Goal: Task Accomplishment & Management: Use online tool/utility

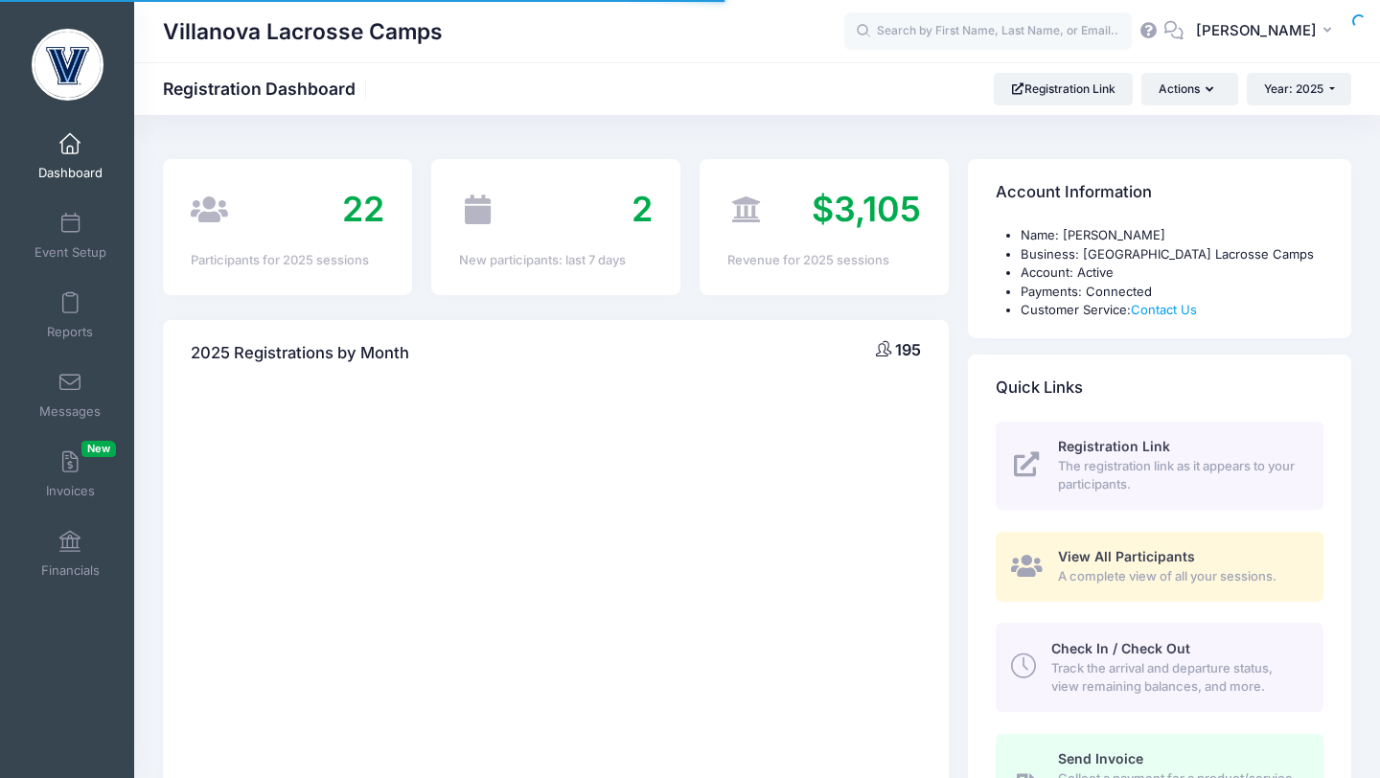
select select
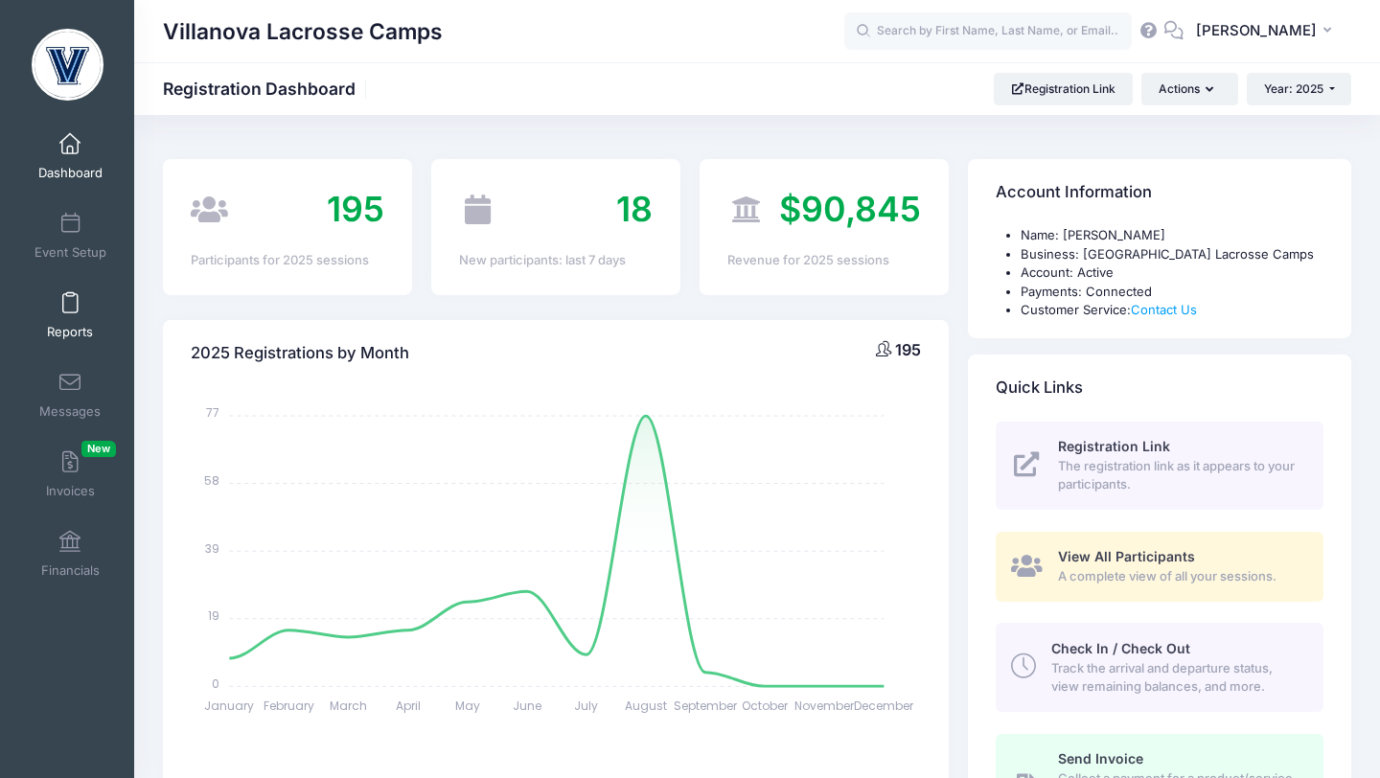
click at [70, 299] on span at bounding box center [70, 303] width 0 height 21
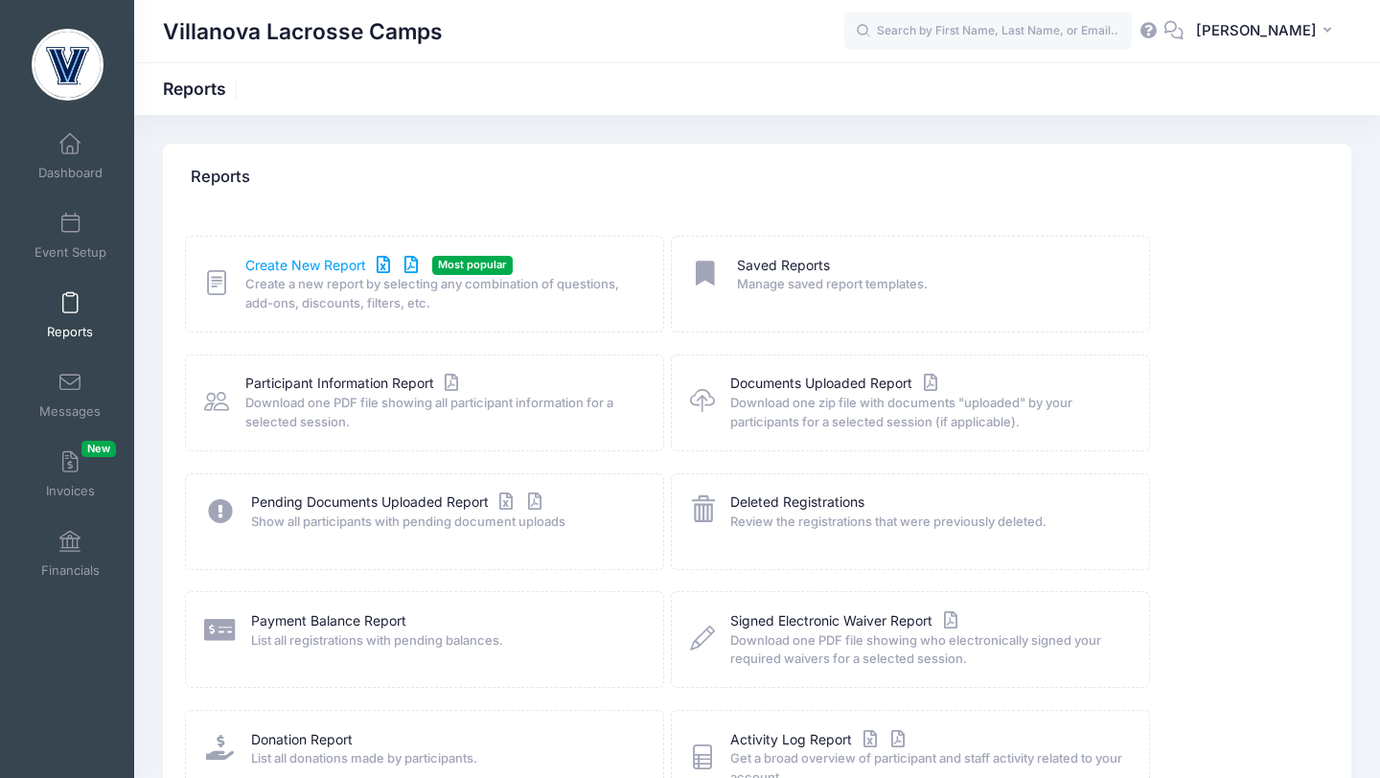
click at [292, 261] on link "Create New Report" at bounding box center [334, 266] width 178 height 20
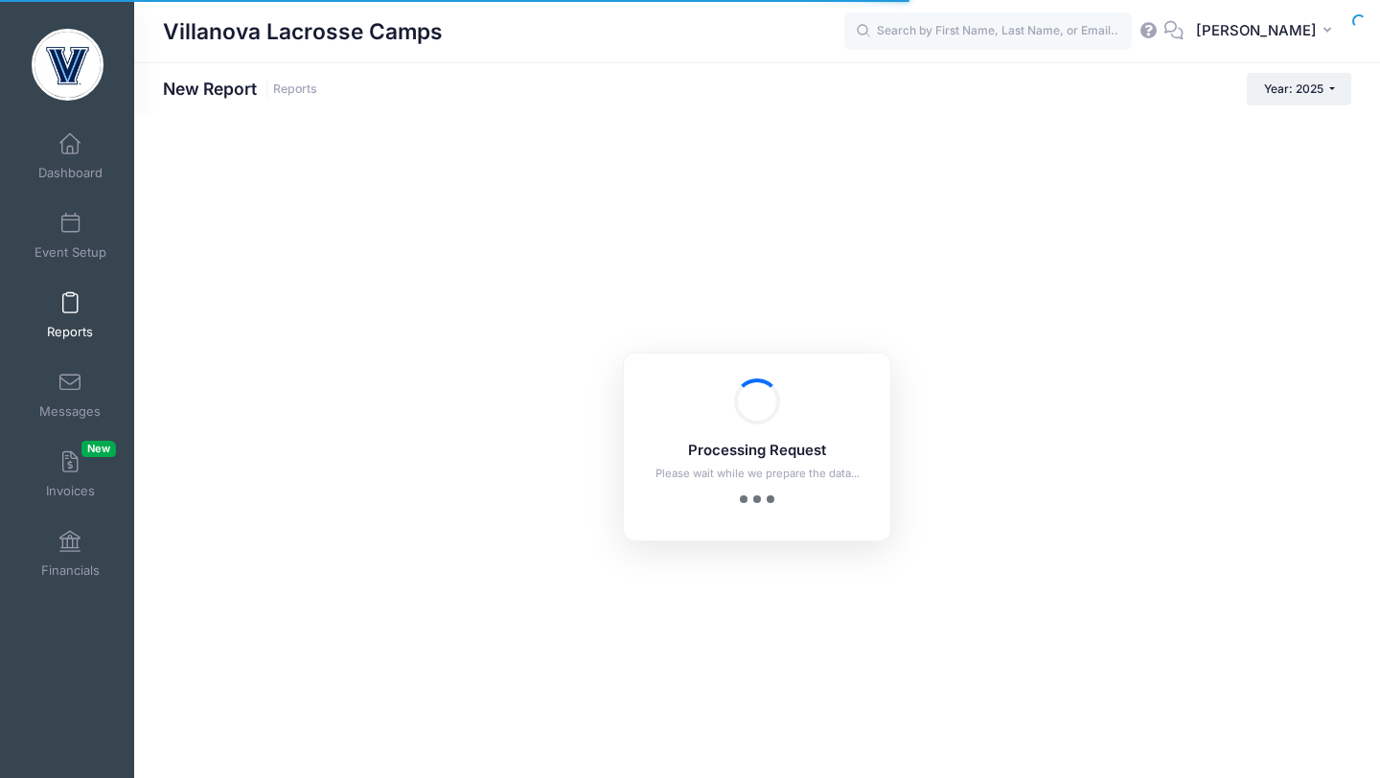
checkbox input "true"
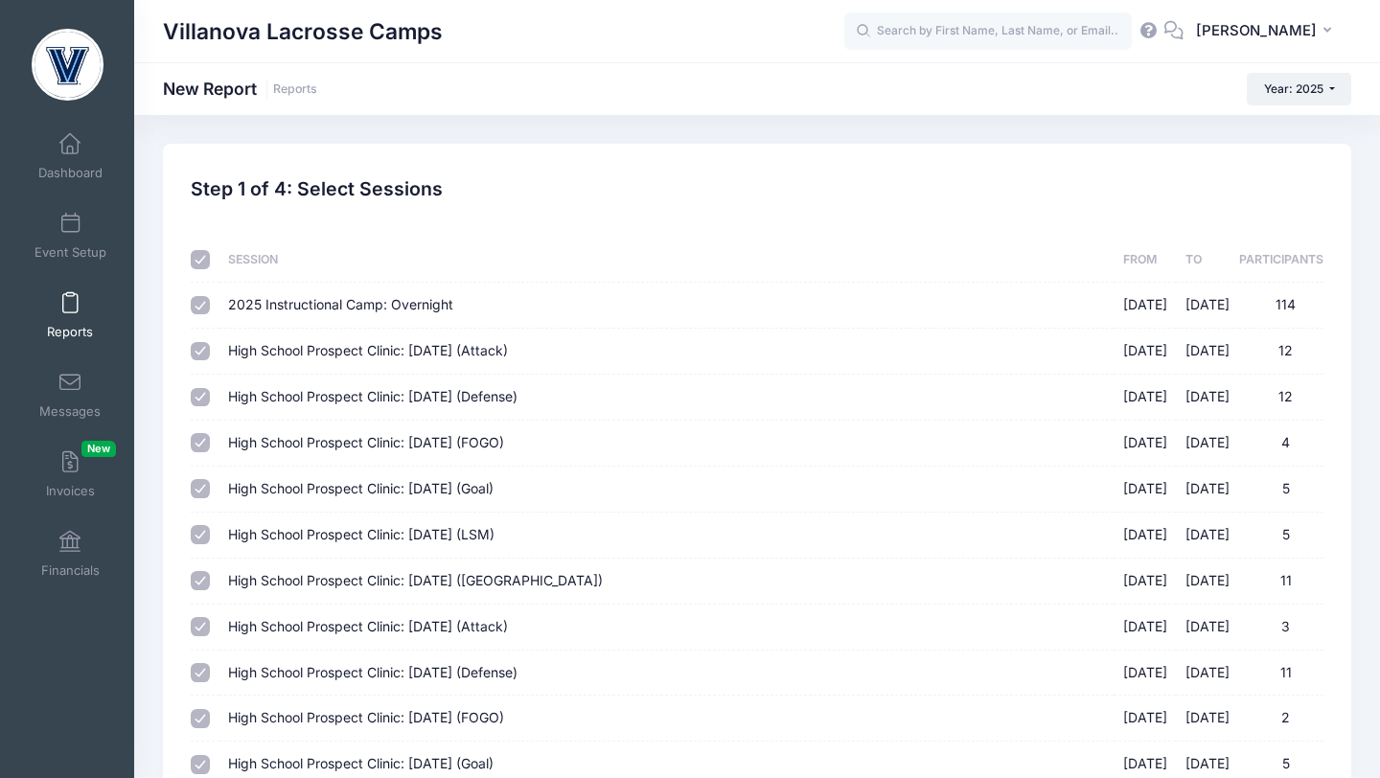
click at [207, 261] on input "checkbox" at bounding box center [200, 259] width 19 height 19
checkbox input "false"
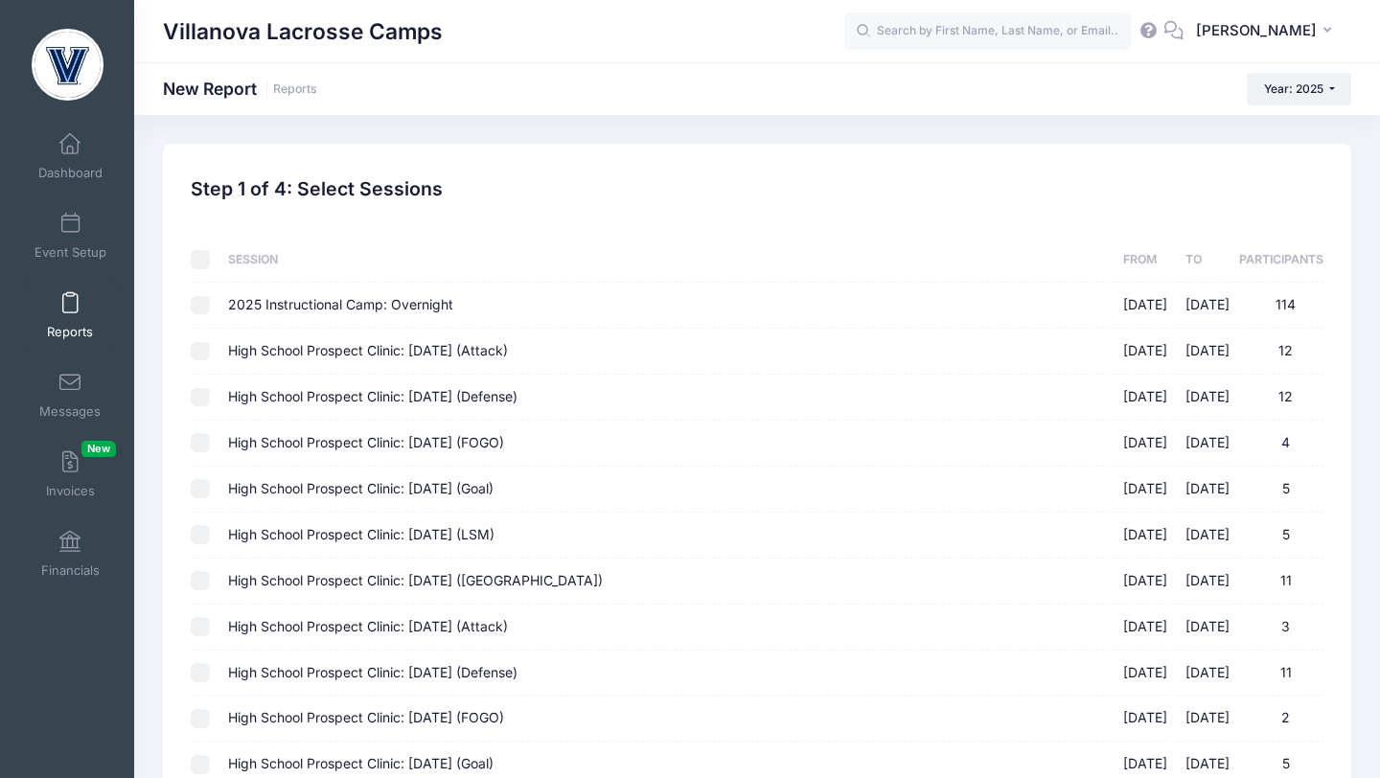
checkbox input "false"
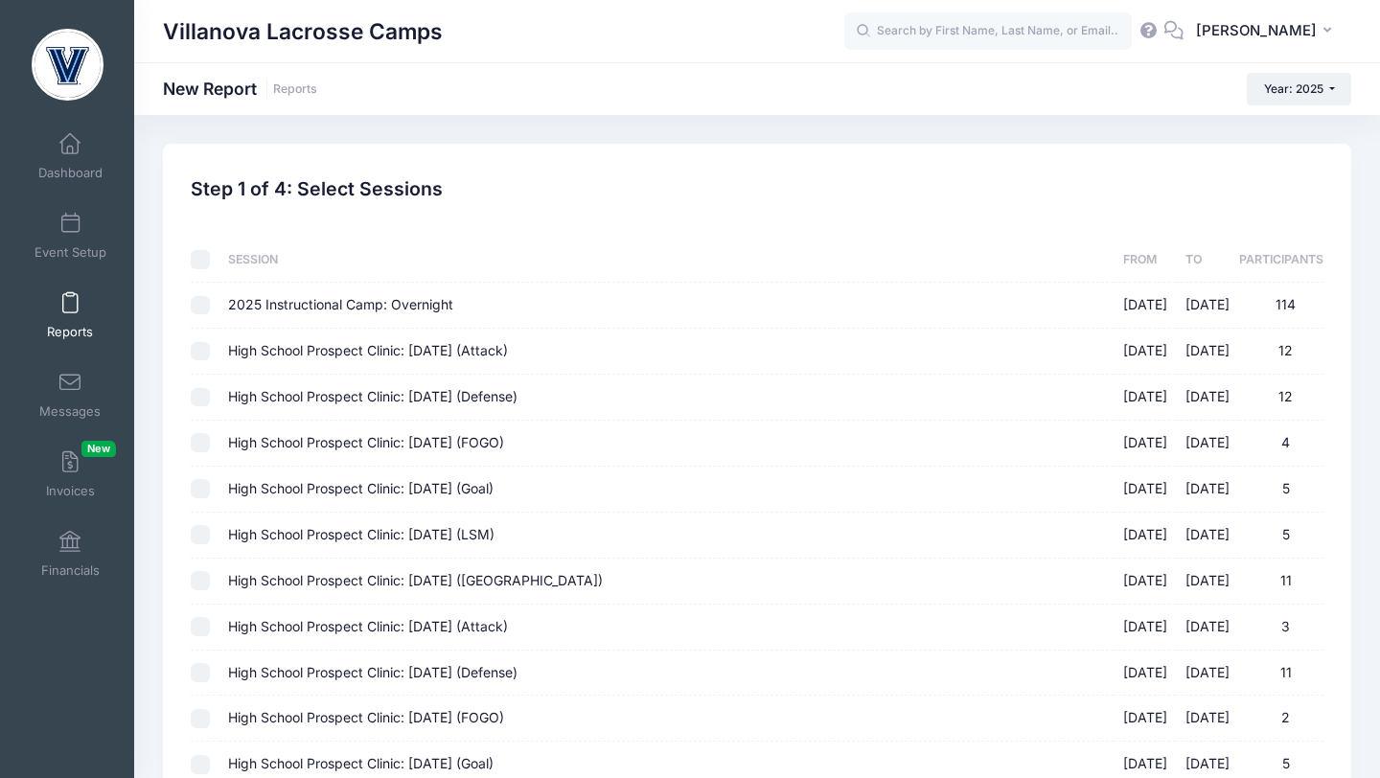
checkbox input "false"
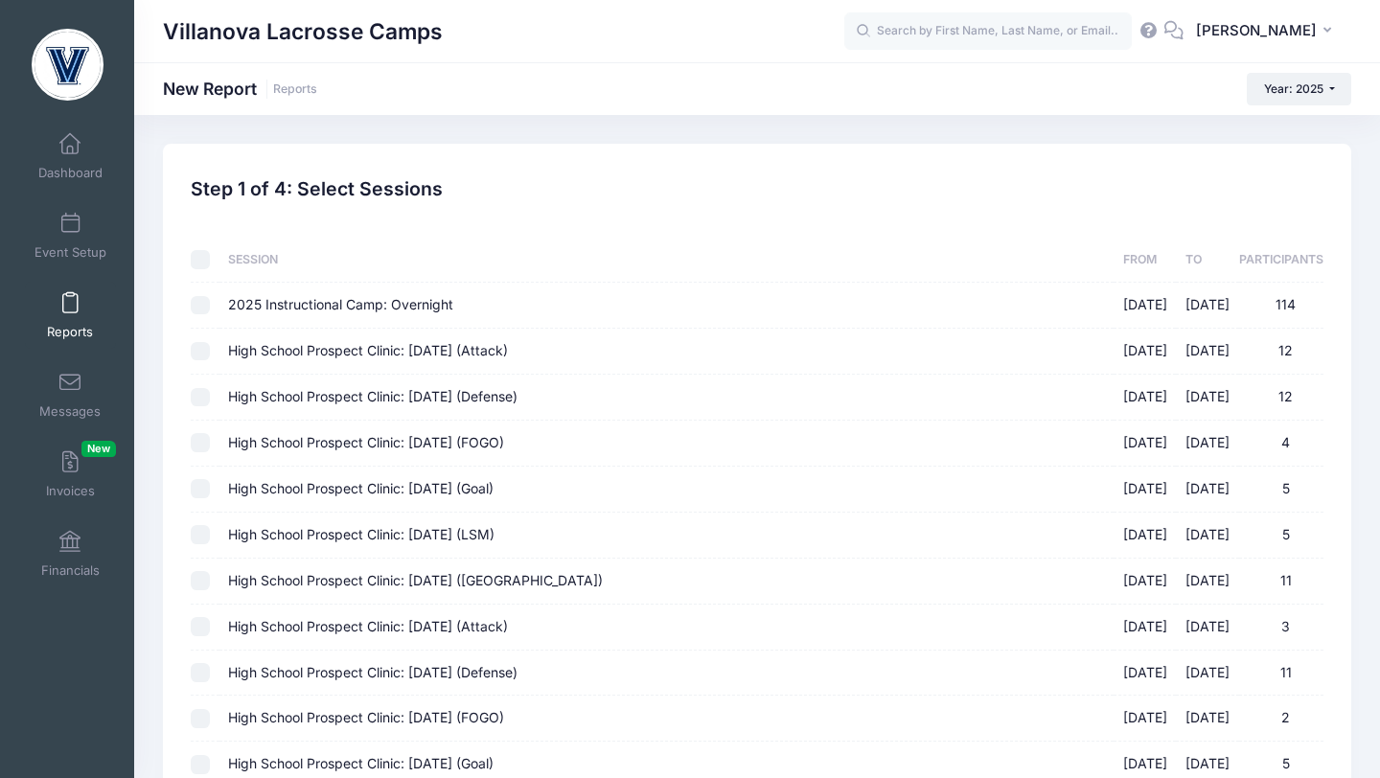
click at [202, 488] on input "High School Prospect Clinic: September 21 (Goal) 09/21/2025 - 09/21/2025 5" at bounding box center [200, 488] width 19 height 19
checkbox input "true"
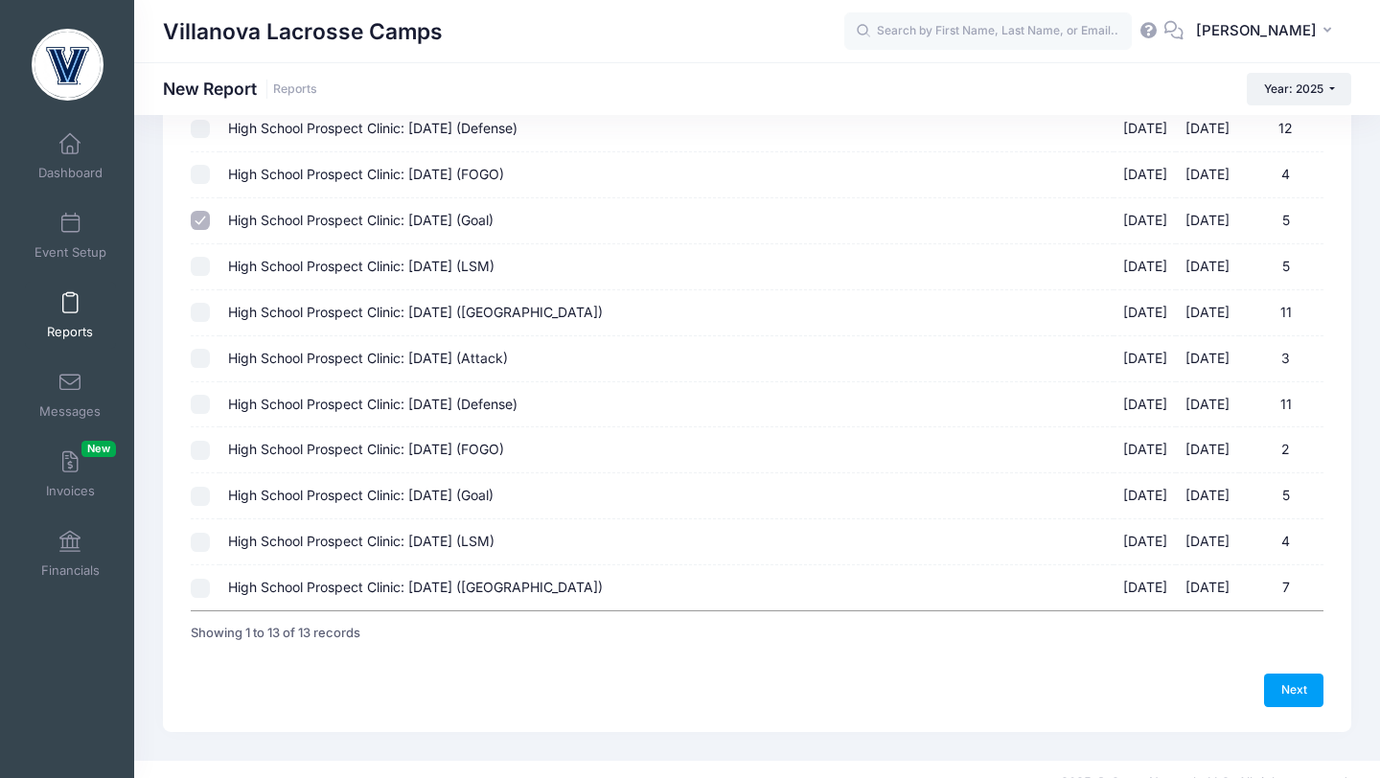
scroll to position [270, 0]
click at [203, 502] on input "High School Prospect Clinic: October 19 (Goal) 10/19/2025 - 10/19/2025 5" at bounding box center [200, 494] width 19 height 19
checkbox input "true"
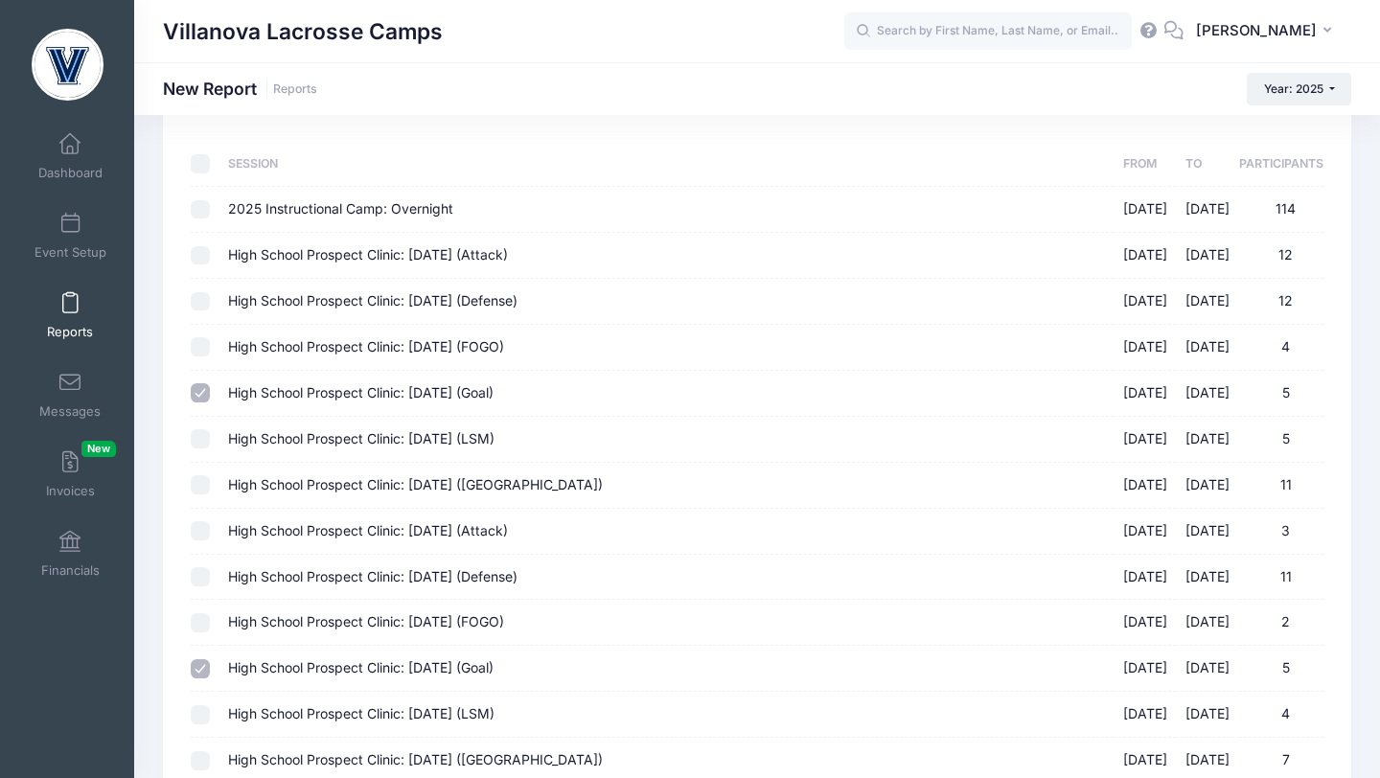
scroll to position [294, 0]
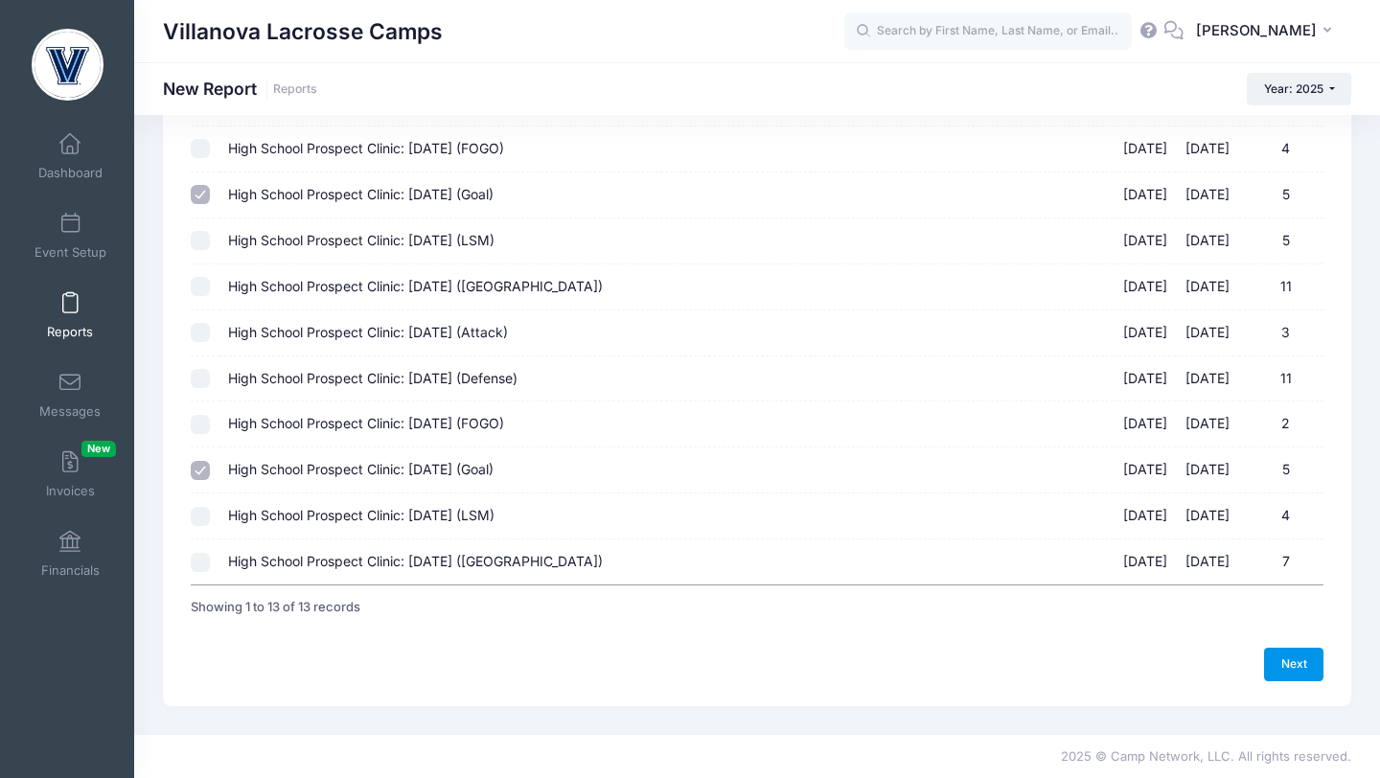
click at [1305, 659] on link "Next" at bounding box center [1293, 664] width 59 height 33
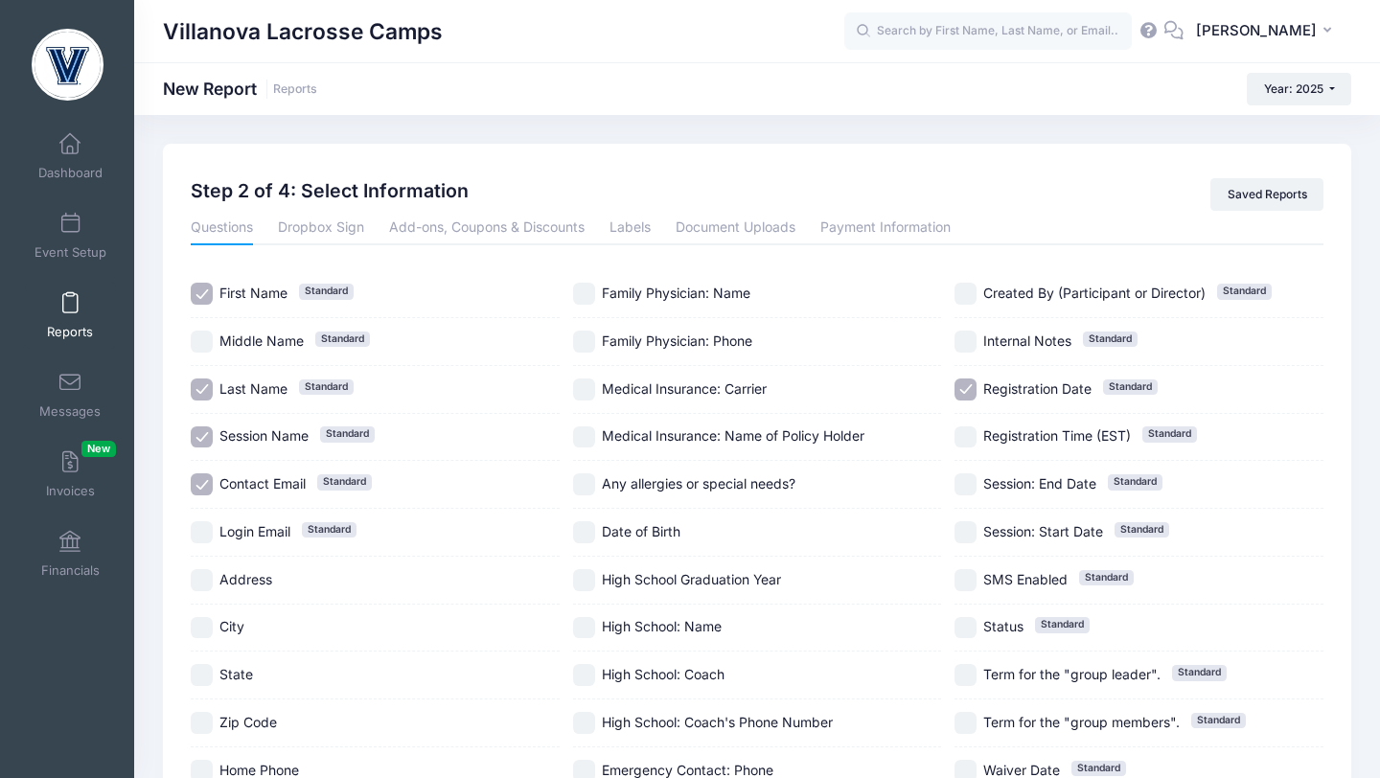
click at [583, 581] on input "High School Graduation Year" at bounding box center [584, 580] width 22 height 22
checkbox input "true"
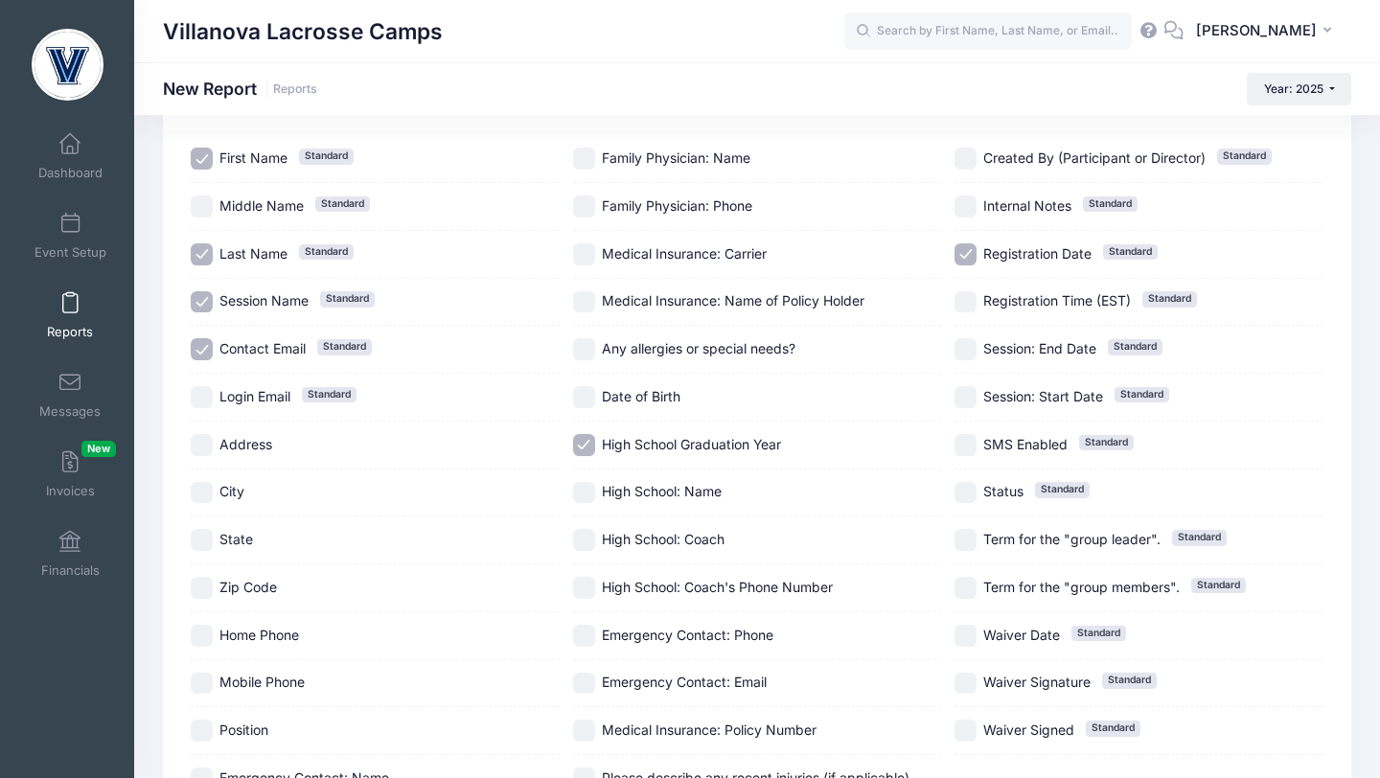
scroll to position [308, 0]
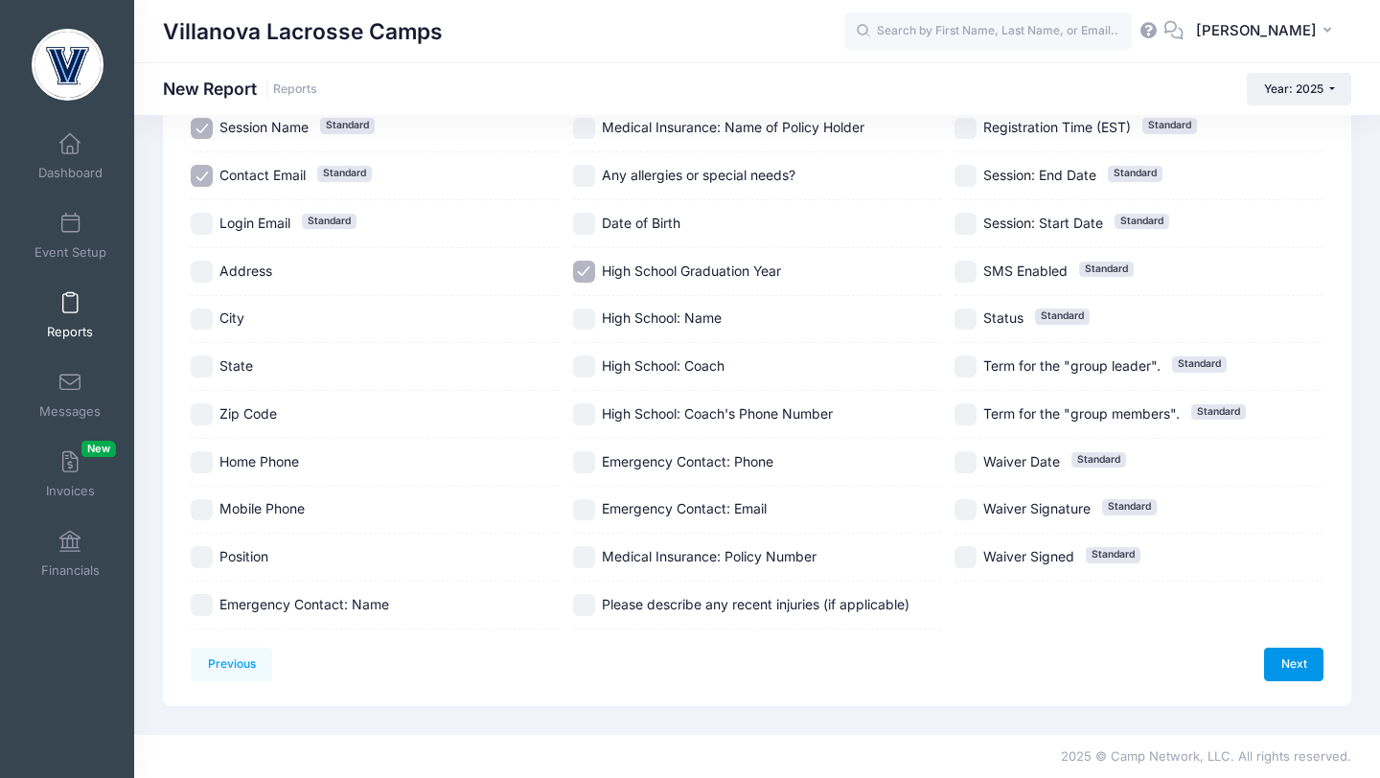
click at [1270, 664] on link "Next" at bounding box center [1293, 664] width 59 height 33
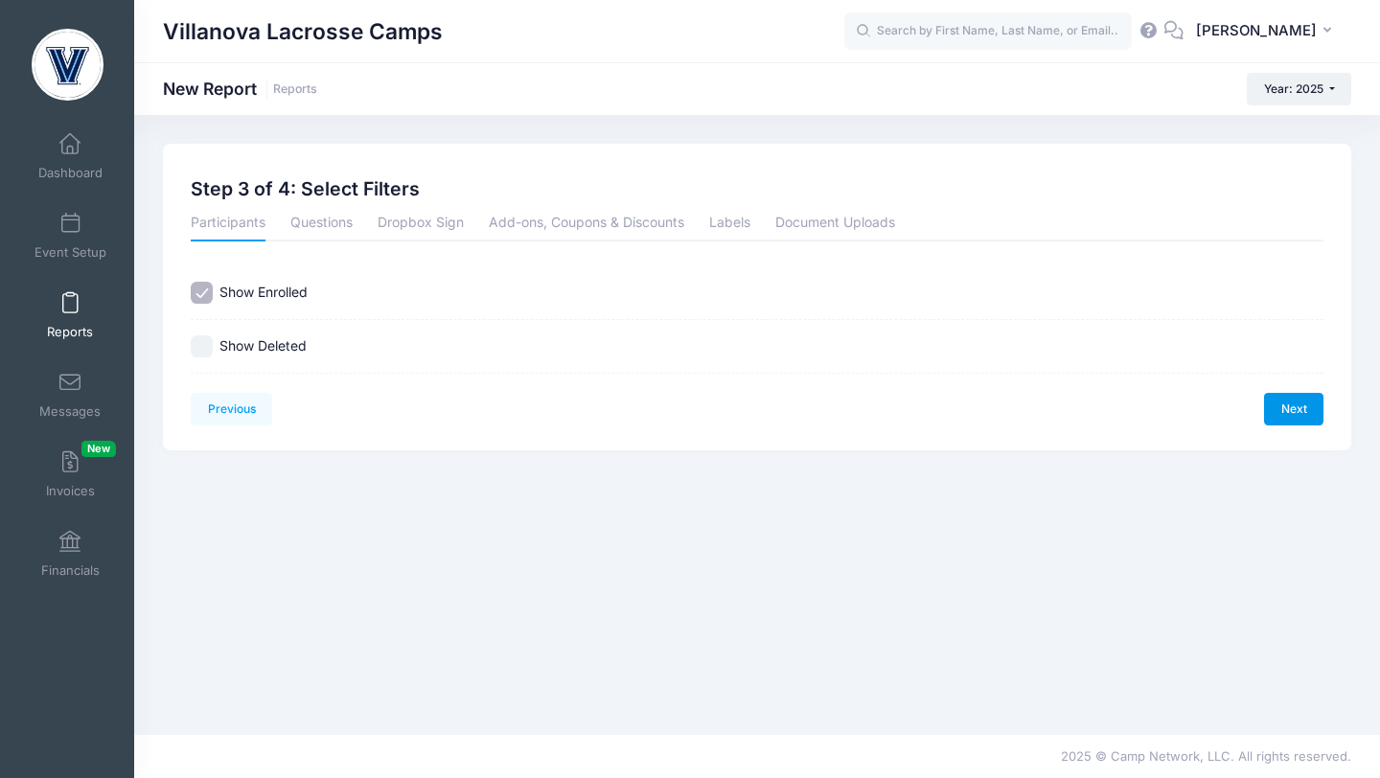
click at [1297, 410] on link "Next" at bounding box center [1293, 409] width 59 height 33
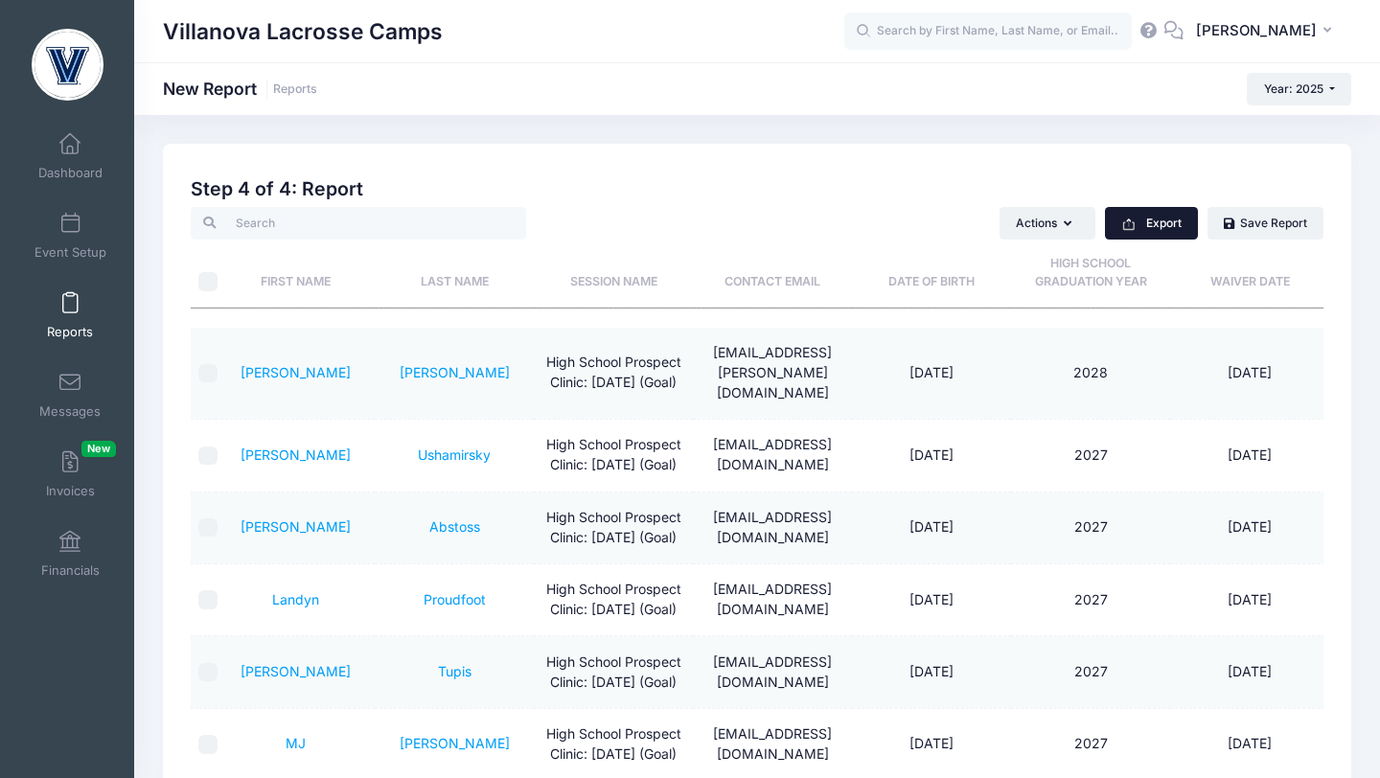
click at [1152, 219] on button "Export" at bounding box center [1151, 223] width 93 height 33
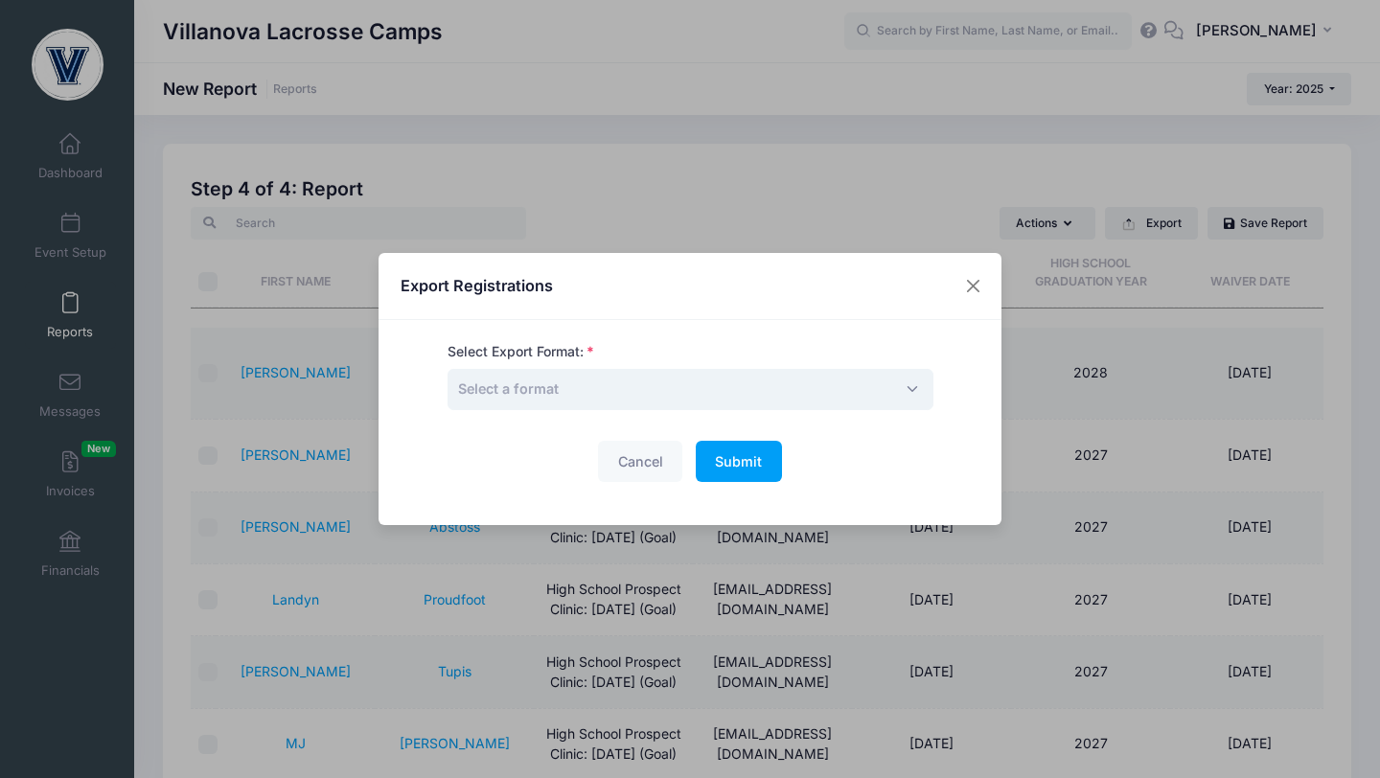
click at [751, 386] on span "Select a format" at bounding box center [690, 389] width 486 height 41
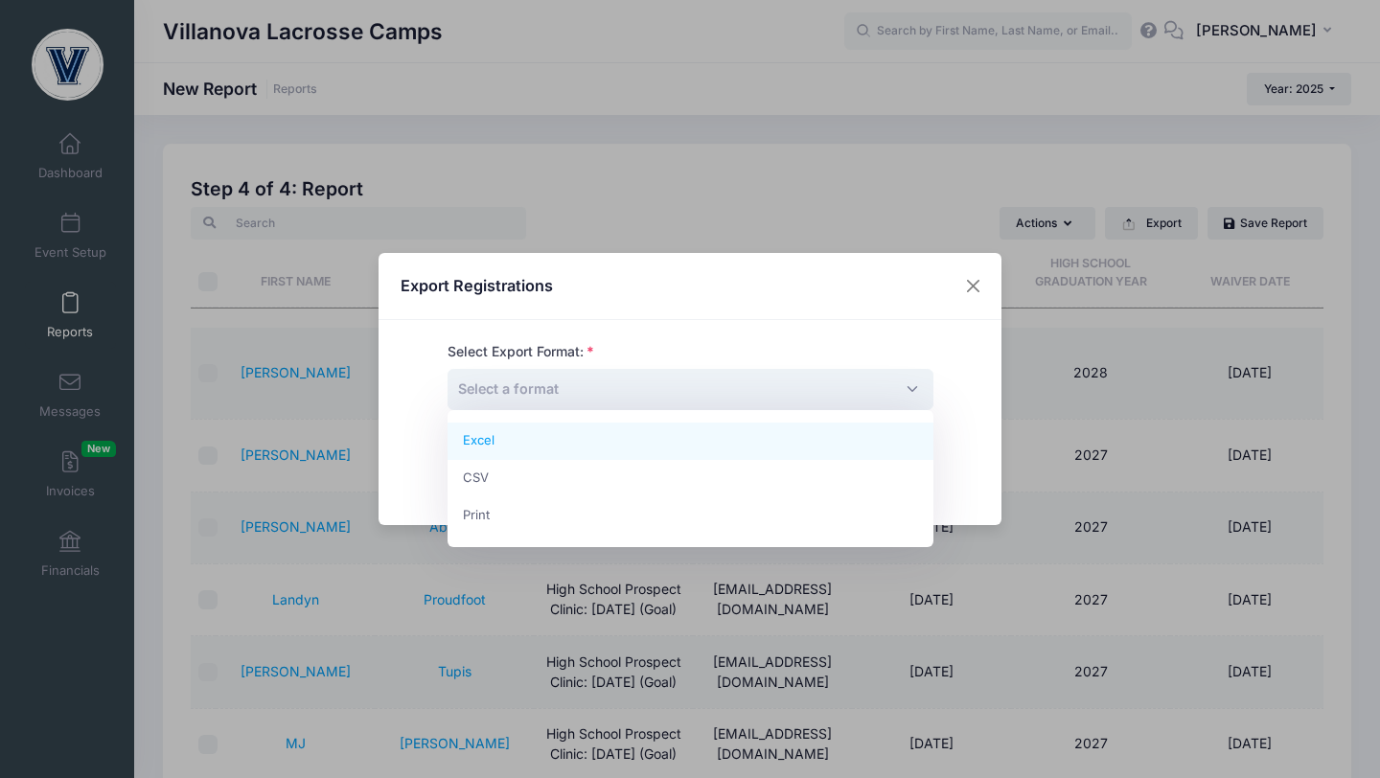
select select "excel"
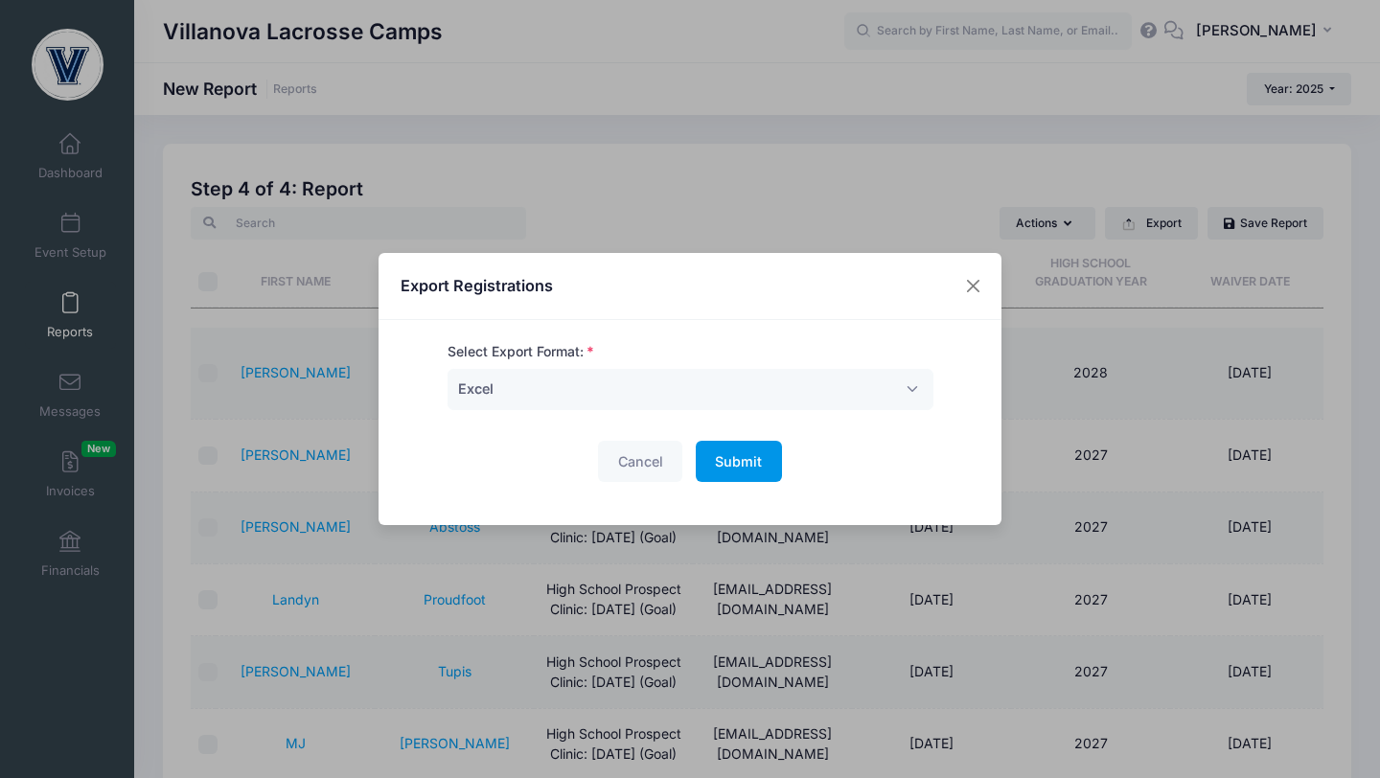
click at [747, 449] on button "Submit Please wait..." at bounding box center [739, 461] width 86 height 41
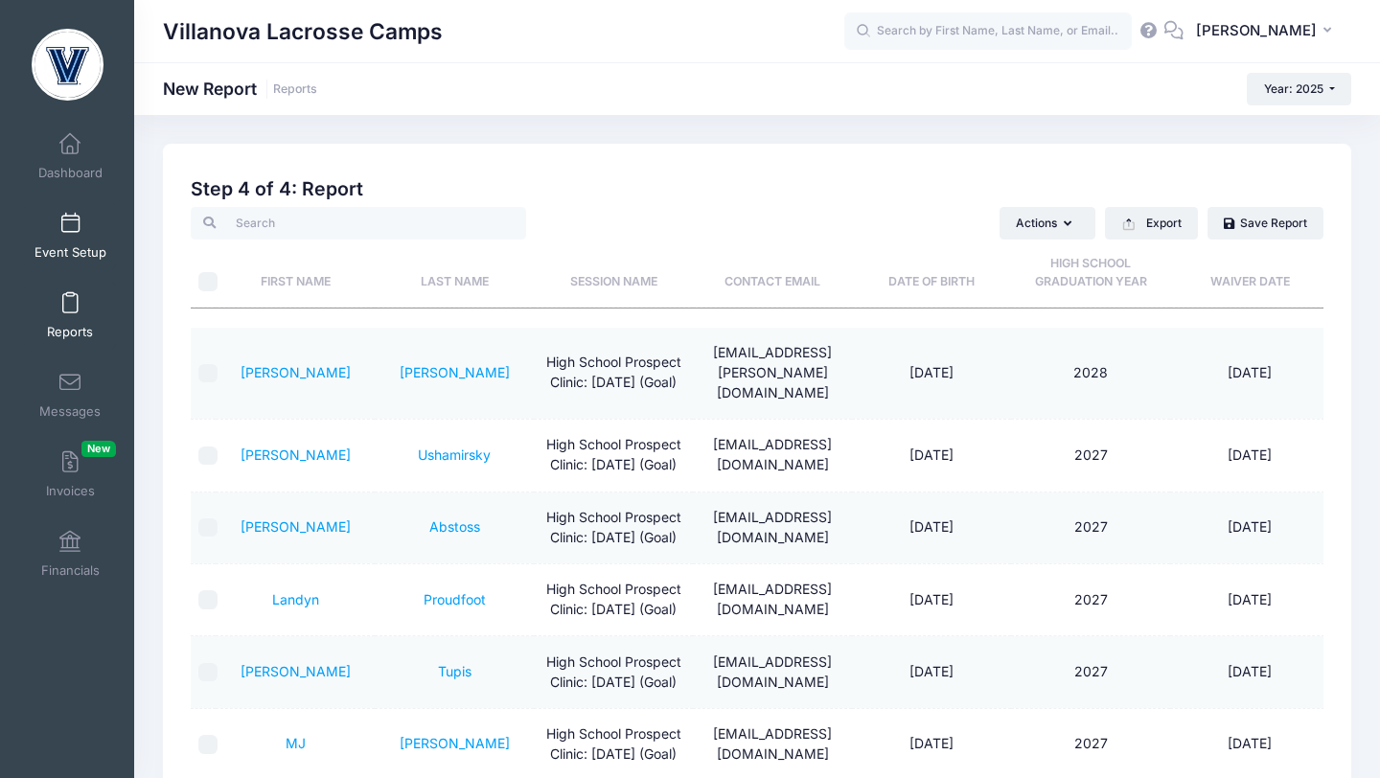
click at [70, 233] on span at bounding box center [70, 224] width 0 height 21
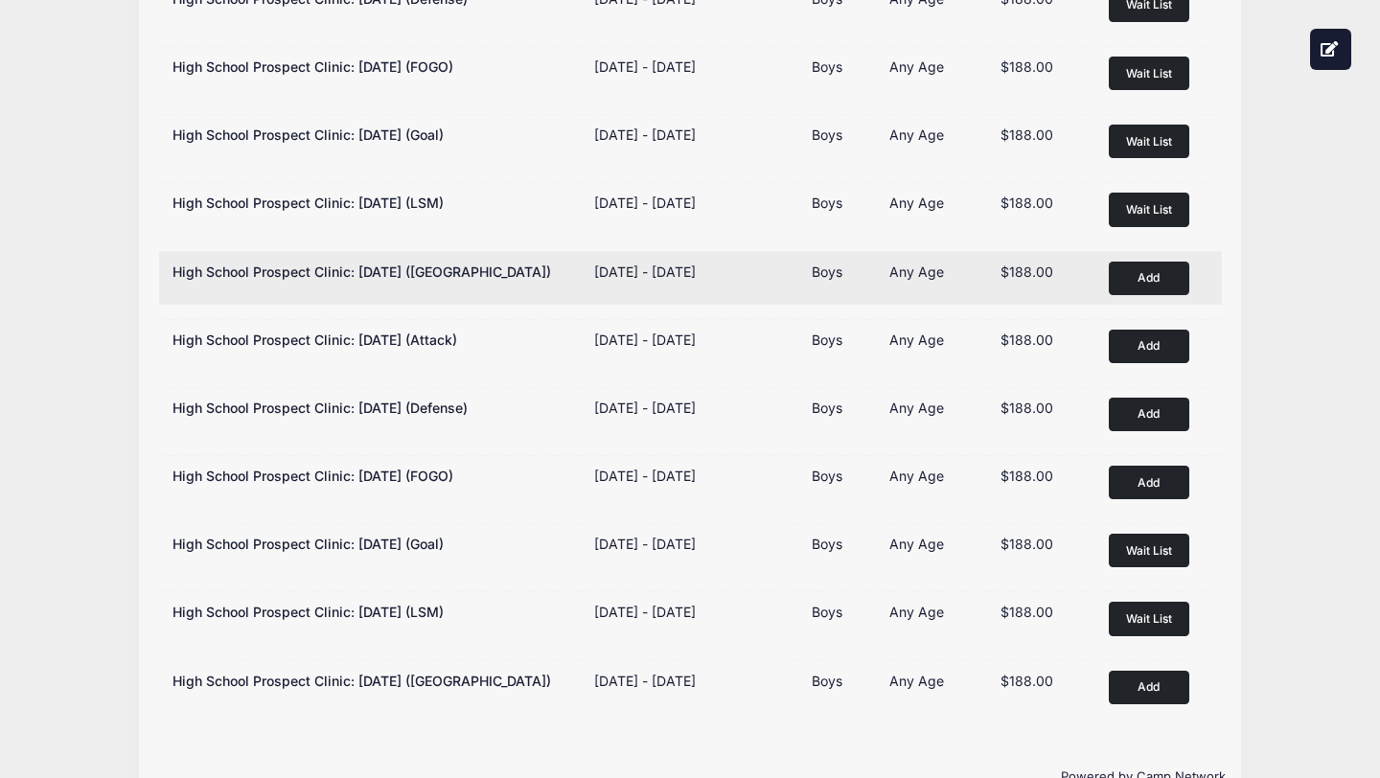
scroll to position [413, 0]
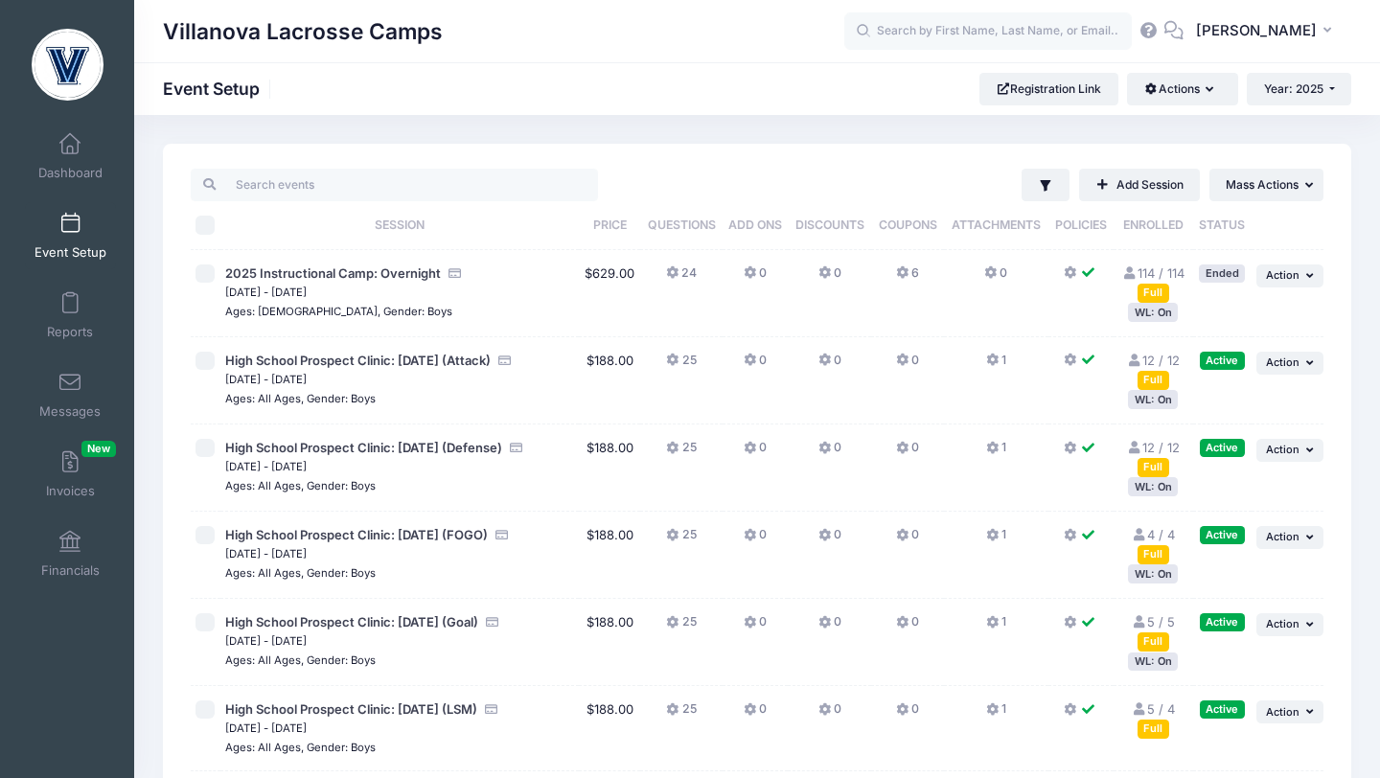
click at [1148, 489] on div "WL: On" at bounding box center [1153, 486] width 50 height 18
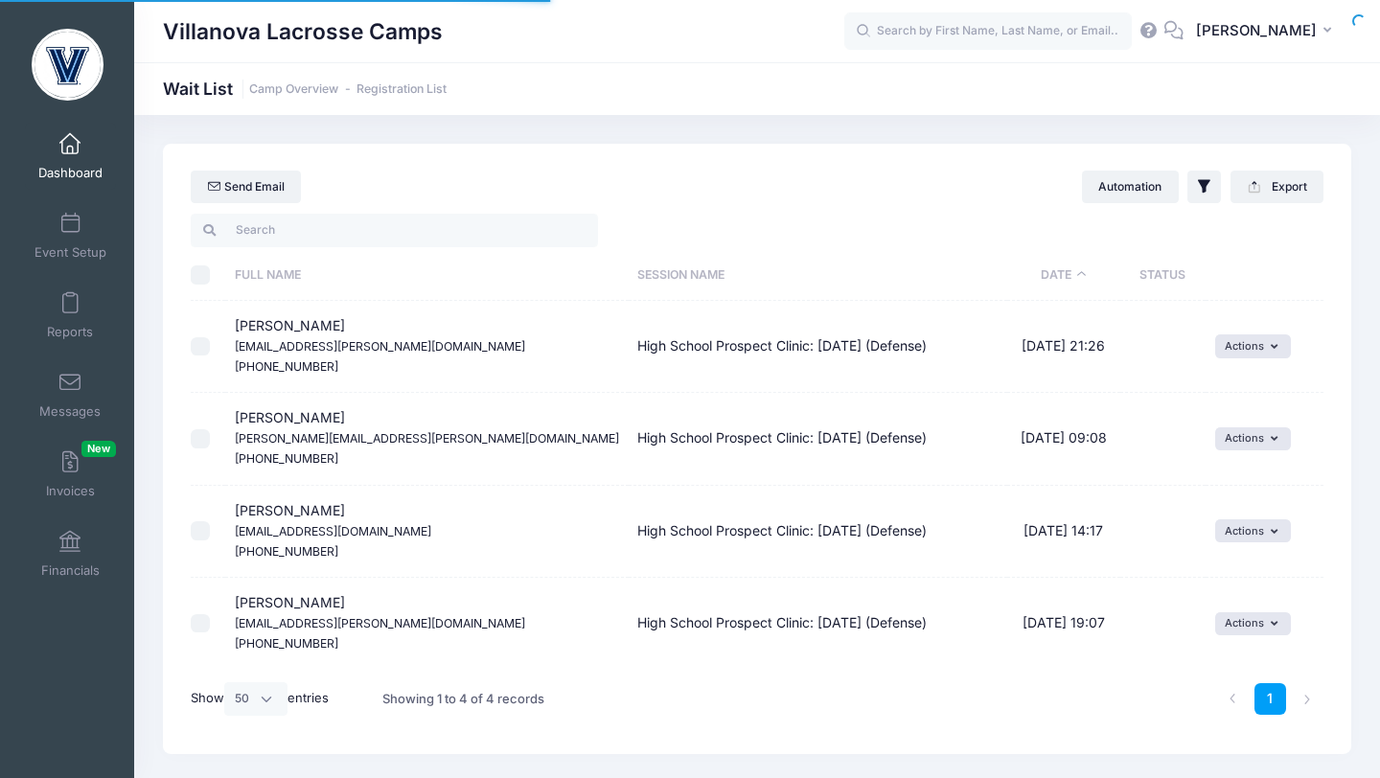
select select "50"
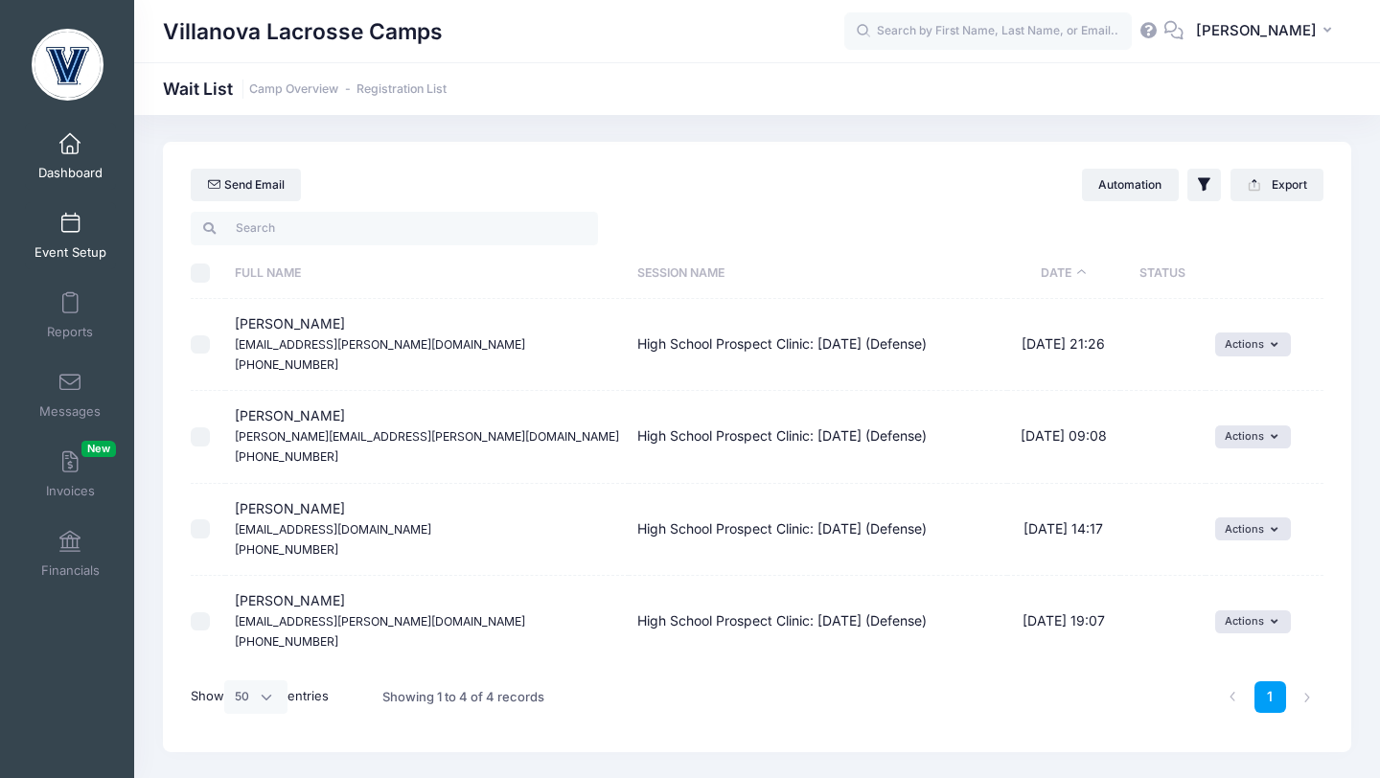
click at [70, 217] on span at bounding box center [70, 224] width 0 height 21
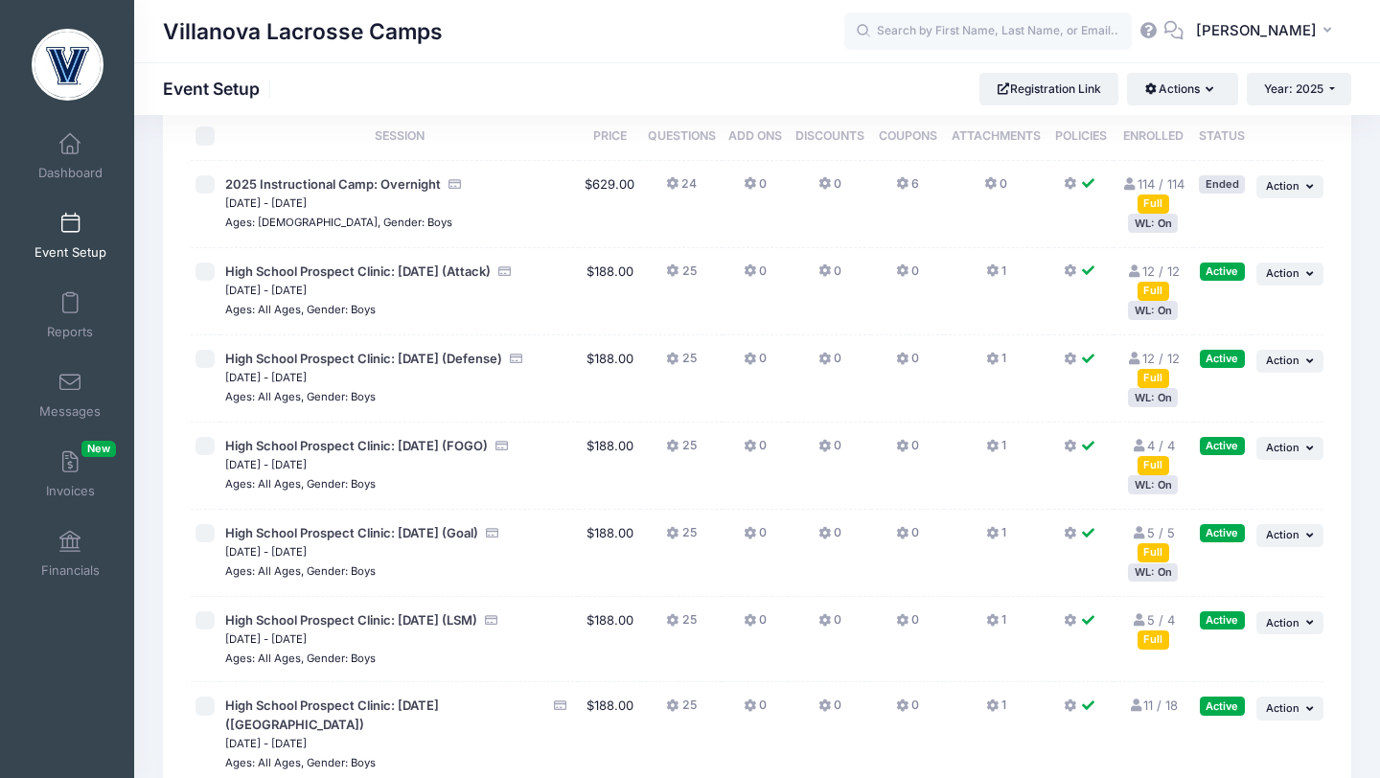
scroll to position [91, 0]
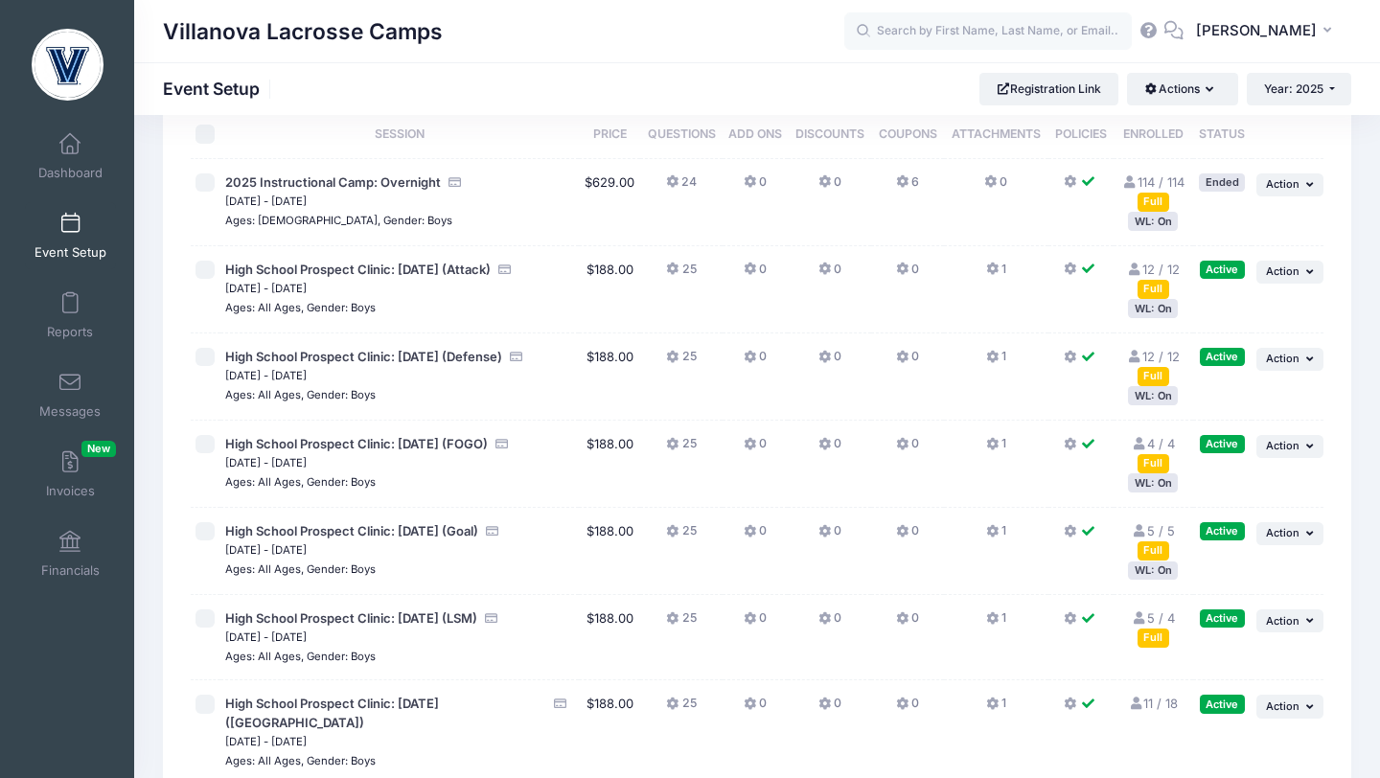
click at [1154, 551] on div "Full" at bounding box center [1153, 550] width 32 height 18
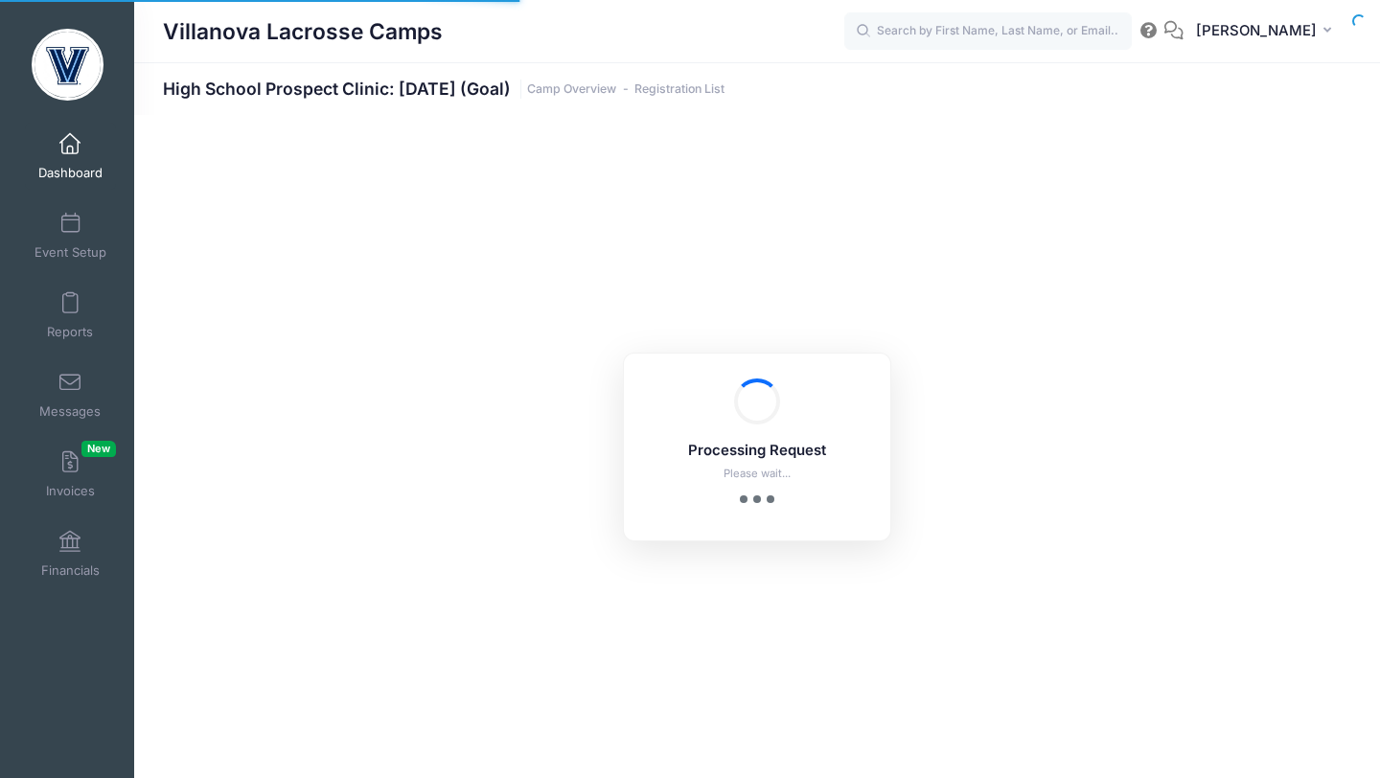
select select "10"
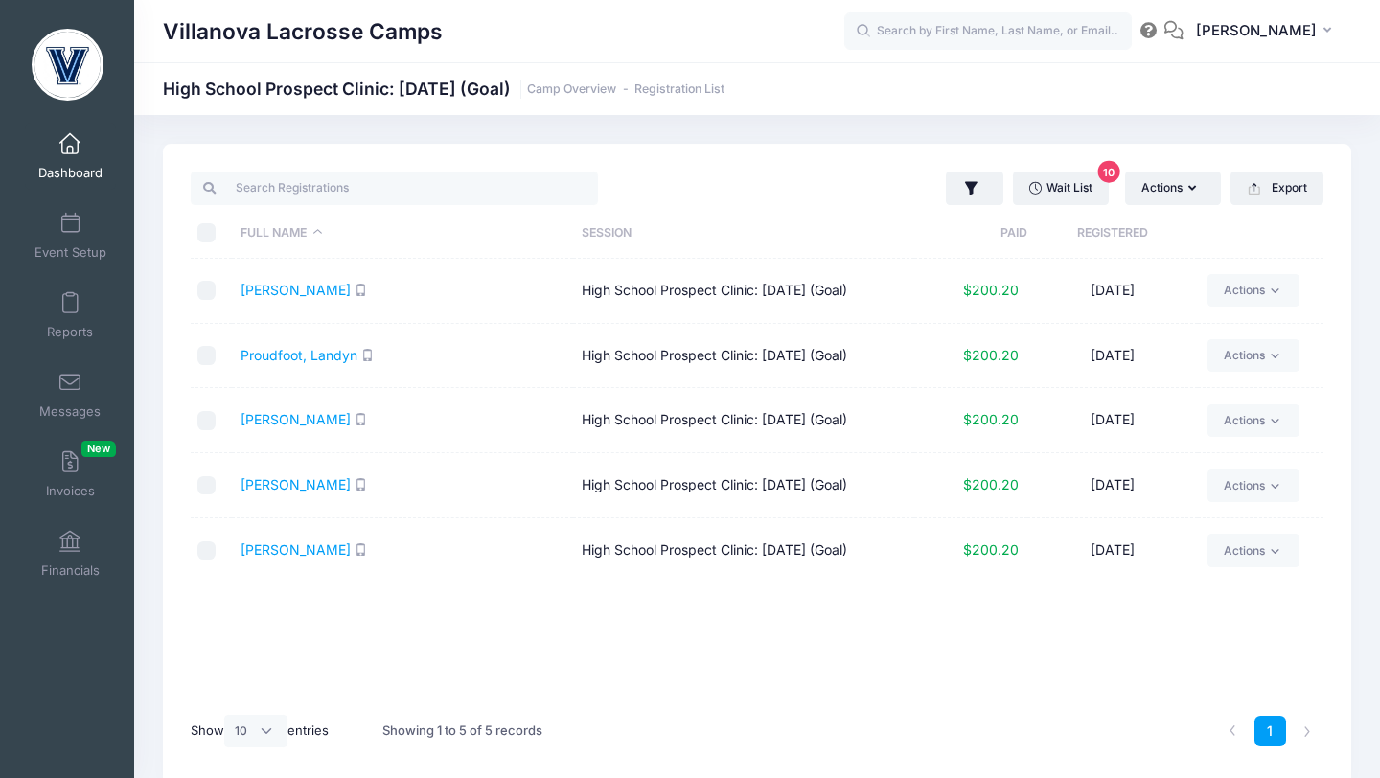
click at [203, 238] on input "\a \a \a \a" at bounding box center [206, 232] width 19 height 19
checkbox input "true"
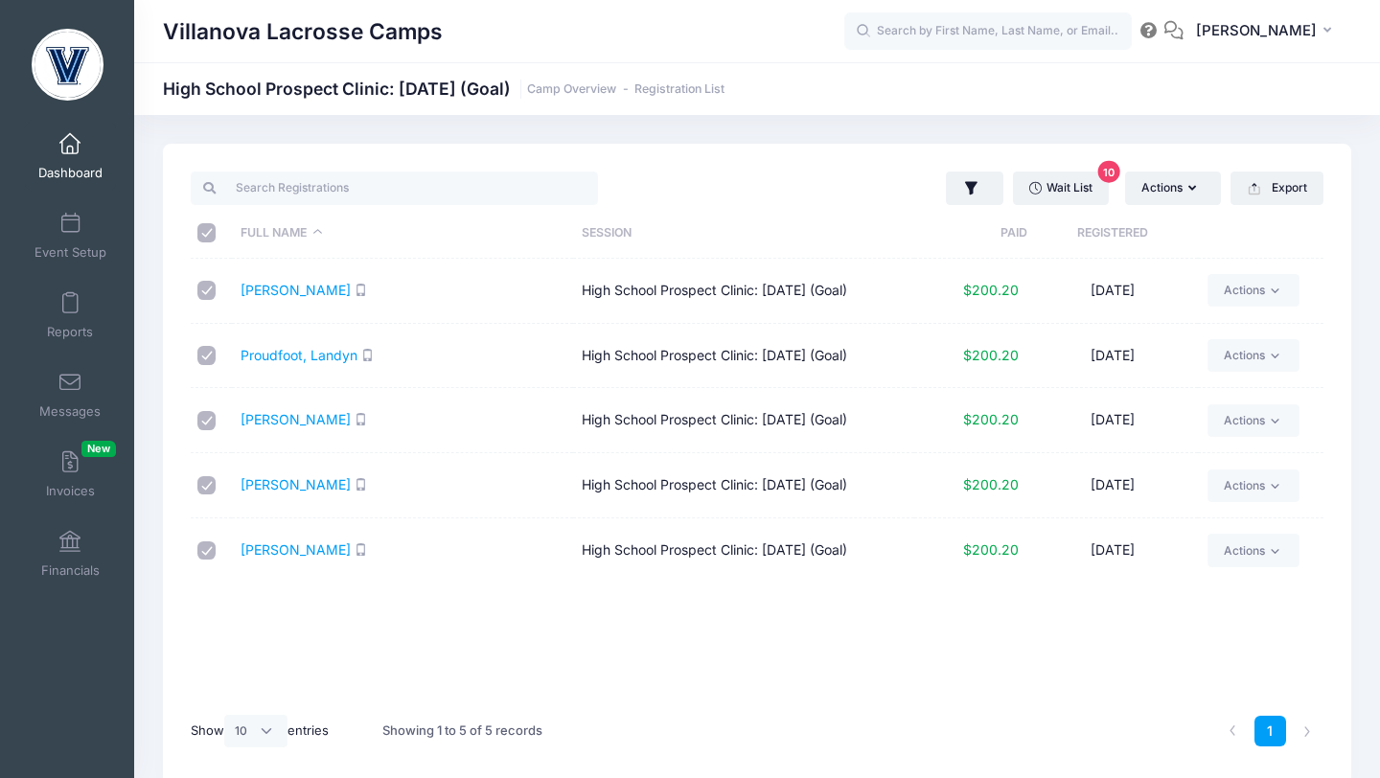
checkbox input "true"
click at [1279, 187] on button "Export" at bounding box center [1276, 187] width 93 height 33
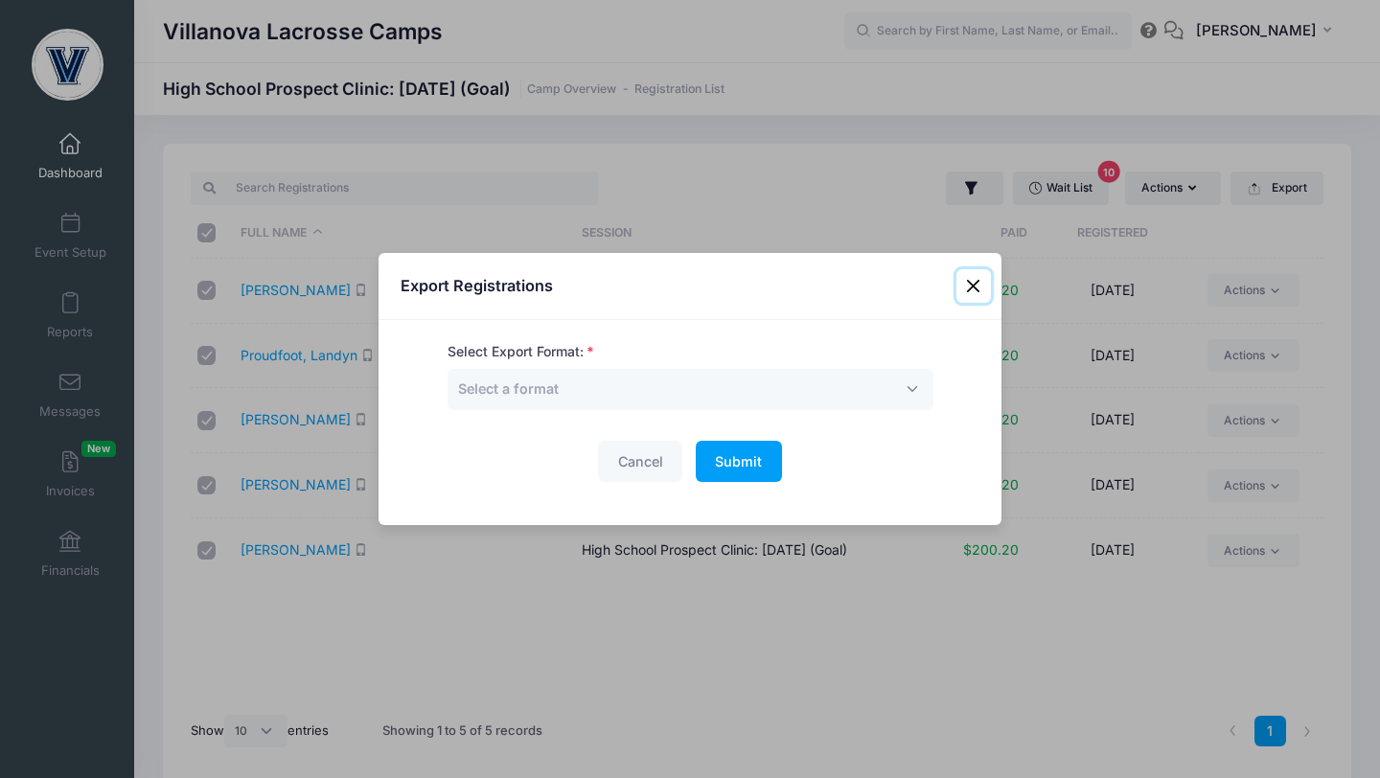
click at [965, 282] on button "Close" at bounding box center [973, 286] width 34 height 34
